Goal: Task Accomplishment & Management: Complete application form

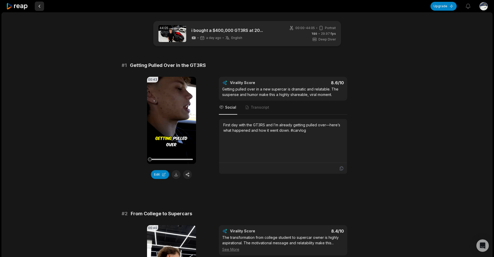
click at [39, 5] on button at bounding box center [39, 6] width 9 height 9
click at [41, 5] on button at bounding box center [39, 6] width 9 height 9
click at [26, 8] on icon at bounding box center [17, 6] width 22 height 7
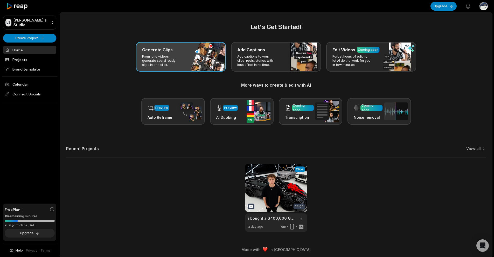
click at [151, 59] on p "From long videos generate social ready clips in one click." at bounding box center [162, 61] width 40 height 12
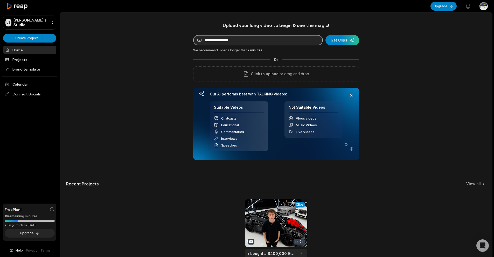
click at [292, 45] on input at bounding box center [258, 40] width 130 height 10
paste input "**********"
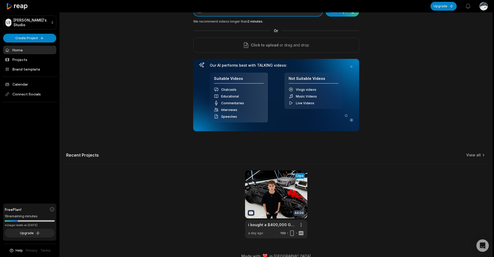
scroll to position [37, 0]
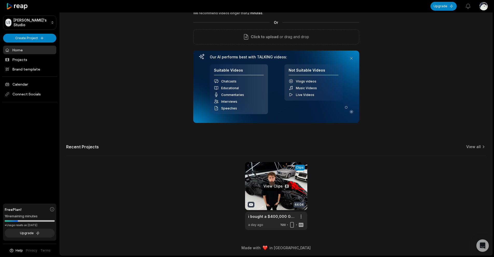
type input "**********"
click at [284, 184] on link at bounding box center [276, 196] width 62 height 68
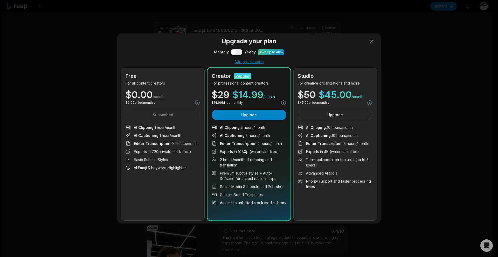
click at [237, 52] on button "Use setting" at bounding box center [236, 52] width 11 height 6
click at [240, 52] on button "Use setting" at bounding box center [236, 52] width 11 height 6
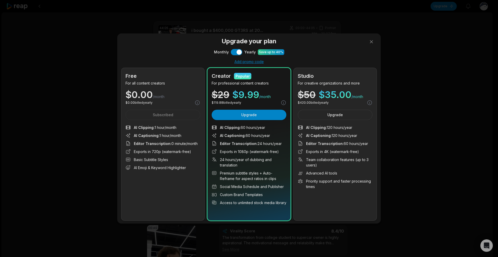
click at [240, 52] on button "Use setting" at bounding box center [236, 52] width 11 height 6
click at [370, 43] on button at bounding box center [371, 42] width 10 height 10
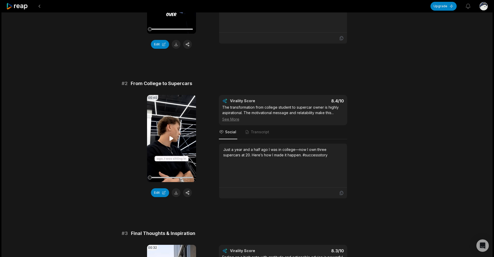
scroll to position [156, 0]
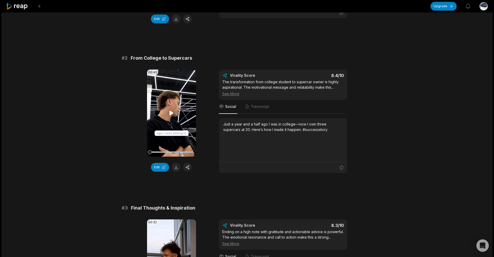
click at [172, 113] on icon at bounding box center [172, 113] width 4 height 4
click at [171, 116] on icon at bounding box center [171, 113] width 6 height 6
click at [172, 136] on video "Your browser does not support mp4 format." at bounding box center [171, 113] width 49 height 87
click at [164, 166] on button "Edit" at bounding box center [160, 167] width 18 height 9
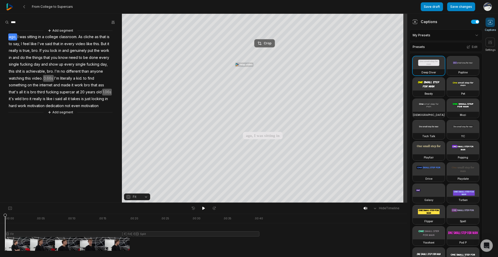
click at [260, 44] on icon at bounding box center [260, 43] width 4 height 4
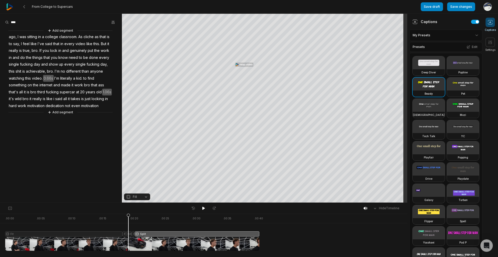
click at [128, 233] on div at bounding box center [132, 232] width 254 height 37
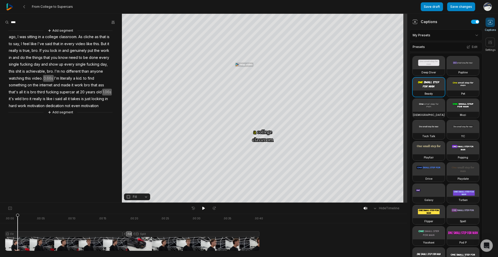
click at [18, 244] on div at bounding box center [132, 232] width 254 height 37
drag, startPoint x: 18, startPoint y: 244, endPoint x: 22, endPoint y: 238, distance: 7.5
click at [25, 241] on icon at bounding box center [26, 232] width 4 height 37
drag, startPoint x: 18, startPoint y: 233, endPoint x: 71, endPoint y: 234, distance: 53.5
click at [66, 234] on div at bounding box center [132, 232] width 254 height 37
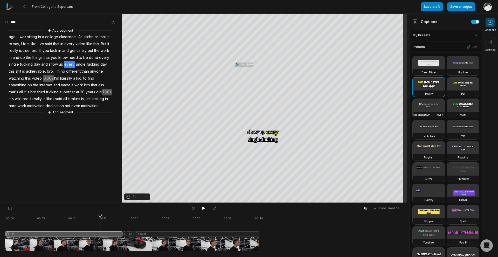
click at [100, 235] on div at bounding box center [132, 232] width 254 height 37
drag, startPoint x: 89, startPoint y: 235, endPoint x: 294, endPoint y: 218, distance: 206.5
click at [294, 218] on div ". 00:00 . 00:05 . 00:10 . 00:15 . 00:20 . 00:25 . 00:30 . 00:35 . 00:40" at bounding box center [203, 218] width 407 height 9
click at [430, 7] on button "Save draft" at bounding box center [432, 6] width 22 height 9
click at [456, 6] on button "Save changes" at bounding box center [461, 6] width 28 height 9
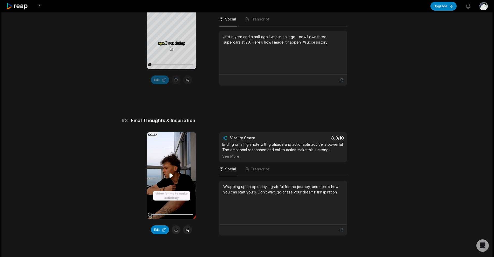
scroll to position [260, 0]
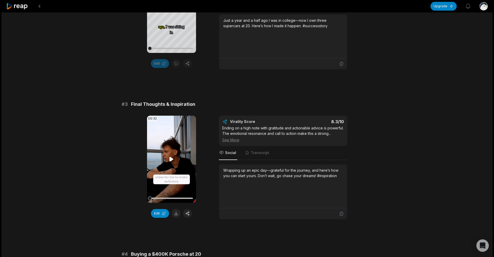
click at [175, 155] on video "Your browser does not support mp4 format." at bounding box center [171, 159] width 49 height 87
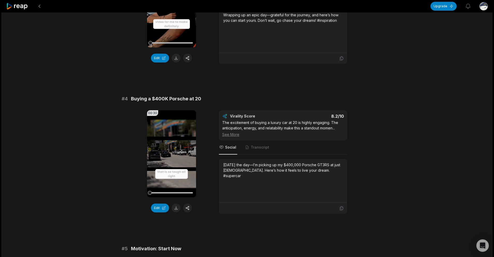
scroll to position [415, 0]
click at [175, 157] on video "Your browser does not support mp4 format." at bounding box center [171, 153] width 49 height 87
drag, startPoint x: 173, startPoint y: 154, endPoint x: 171, endPoint y: 162, distance: 8.2
click at [173, 155] on icon at bounding box center [172, 153] width 2 height 3
click at [164, 209] on button "Edit" at bounding box center [160, 207] width 18 height 9
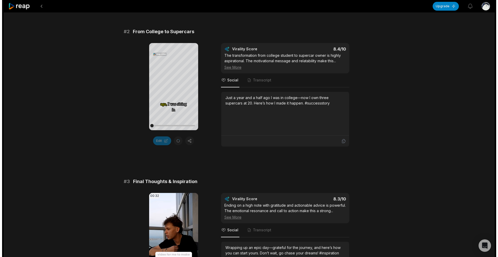
scroll to position [182, 0]
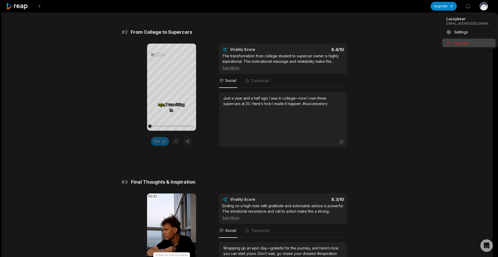
click at [467, 42] on span "Sign Out" at bounding box center [461, 42] width 15 height 5
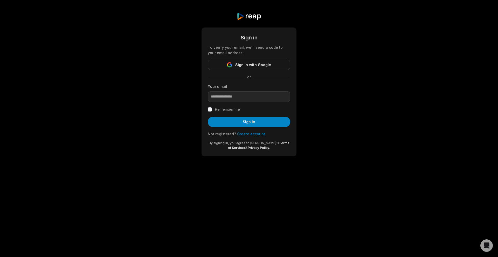
click at [260, 132] on link "Create account" at bounding box center [251, 134] width 28 height 4
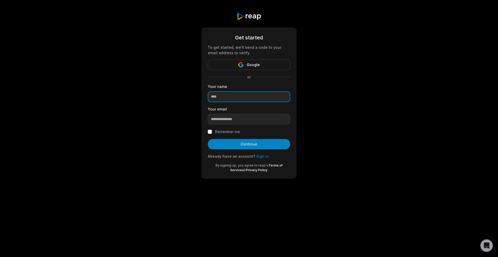
click at [240, 97] on input at bounding box center [249, 96] width 83 height 11
paste input "**********"
drag, startPoint x: 256, startPoint y: 88, endPoint x: 255, endPoint y: 95, distance: 6.8
click at [256, 90] on div "**********" at bounding box center [249, 93] width 83 height 18
click at [255, 96] on input "**********" at bounding box center [249, 96] width 83 height 11
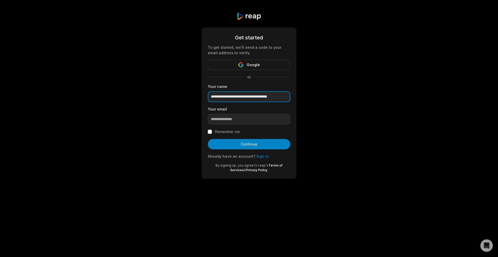
click at [255, 96] on input "**********" at bounding box center [249, 96] width 83 height 11
paste input
type input "**********"
click at [244, 118] on input "email" at bounding box center [249, 119] width 83 height 11
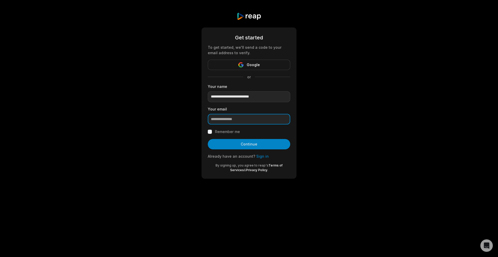
paste input "**********"
type input "**********"
drag, startPoint x: 278, startPoint y: 99, endPoint x: 116, endPoint y: 94, distance: 162.6
click at [116, 94] on div "**********" at bounding box center [249, 95] width 498 height 191
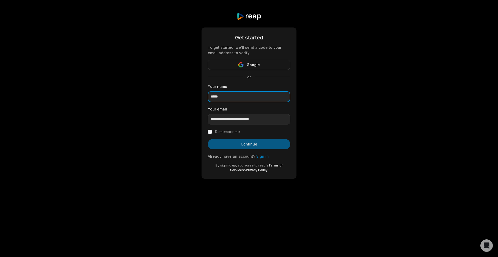
type input "*****"
click at [242, 141] on button "Continue" at bounding box center [249, 144] width 83 height 10
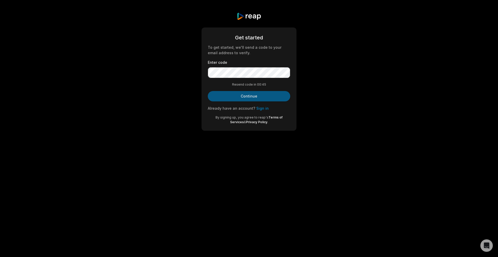
click at [257, 100] on button "Continue" at bounding box center [249, 96] width 83 height 10
